Goal: Information Seeking & Learning: Learn about a topic

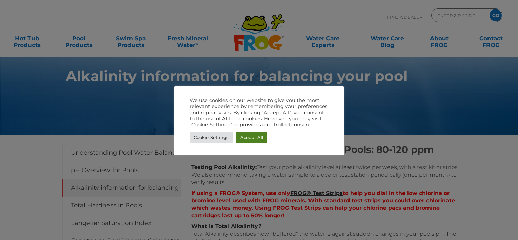
click at [248, 141] on link "Accept All" at bounding box center [251, 137] width 31 height 11
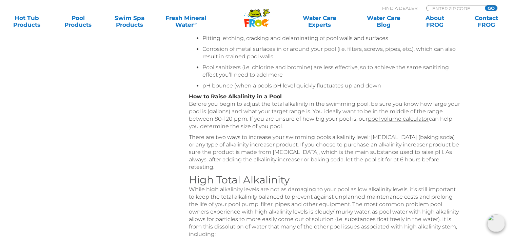
scroll to position [104, 0]
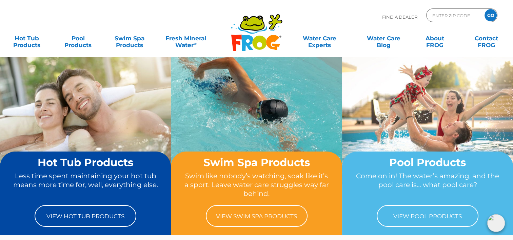
click at [332, 22] on div "Find A Dealer ENTER ZIP CODE GO" at bounding box center [257, 19] width 500 height 23
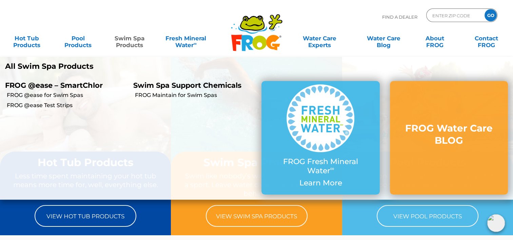
click at [136, 44] on link "Swim Spa Products" at bounding box center [130, 39] width 40 height 14
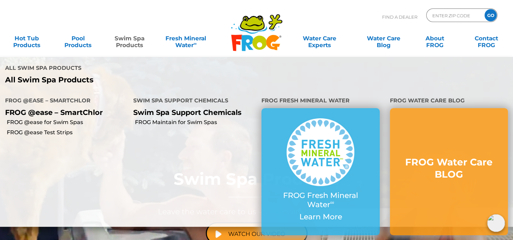
click at [130, 45] on link "Swim Spa Products" at bounding box center [130, 39] width 40 height 14
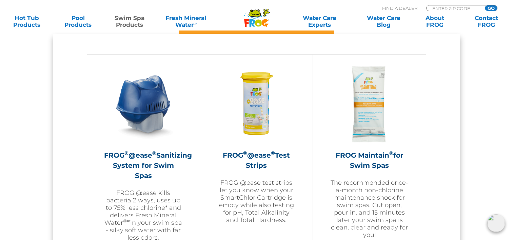
scroll to position [597, 0]
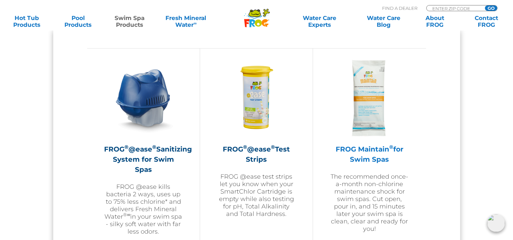
click at [368, 111] on img at bounding box center [369, 98] width 79 height 79
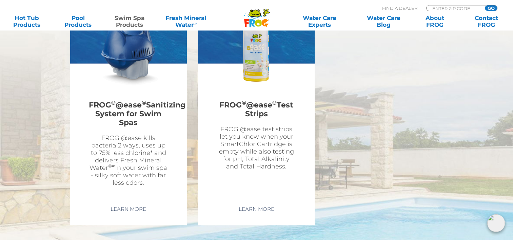
scroll to position [1276, 0]
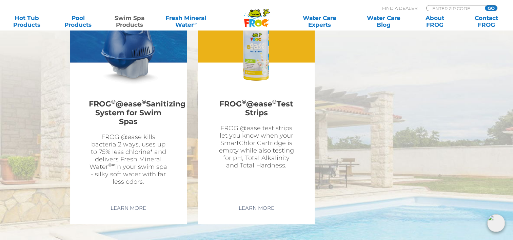
click at [250, 124] on p "FROG @ease test strips let you know when your SmartChlor Cartridge is empty whi…" at bounding box center [256, 146] width 79 height 45
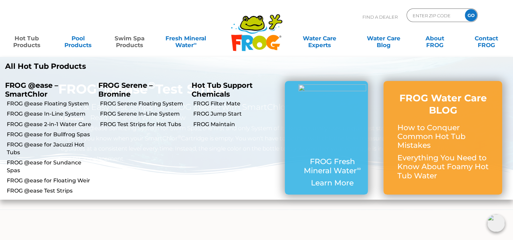
click at [33, 41] on link "Hot Tub Products" at bounding box center [27, 39] width 40 height 14
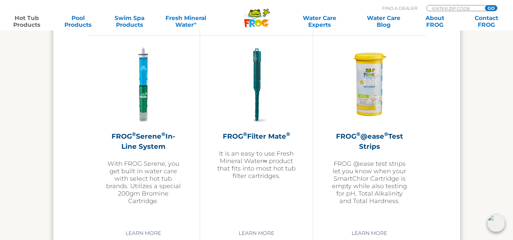
scroll to position [1443, 0]
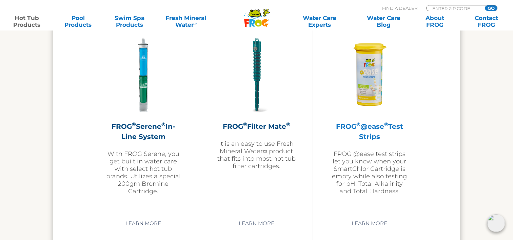
click at [377, 155] on p "FROG @ease test strips let you know when your SmartChlor Cartridge is empty whi…" at bounding box center [369, 172] width 79 height 45
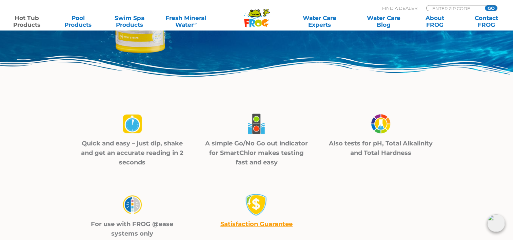
scroll to position [186, 0]
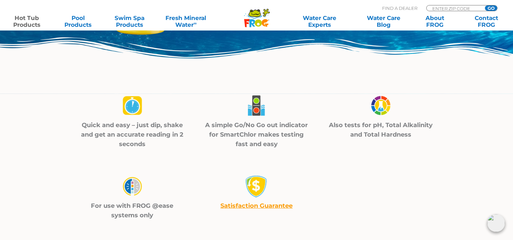
click at [380, 106] on img at bounding box center [381, 106] width 24 height 24
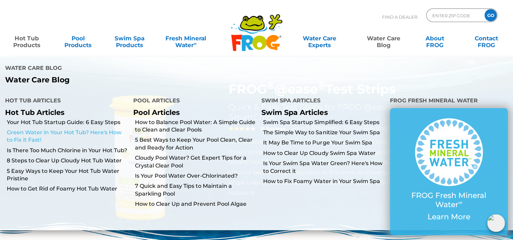
click at [108, 129] on link "Green Water in Your Hot Tub? Here's How to Fix it Fast!" at bounding box center [67, 136] width 121 height 15
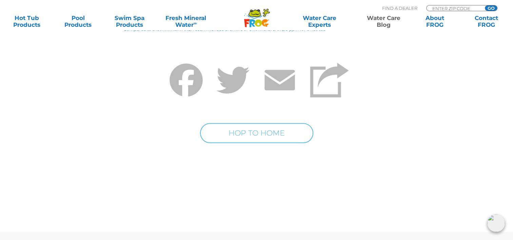
scroll to position [3252, 0]
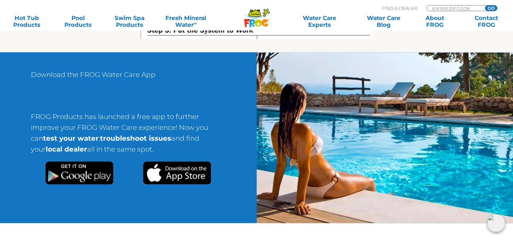
scroll to position [461, 0]
